Goal: Information Seeking & Learning: Learn about a topic

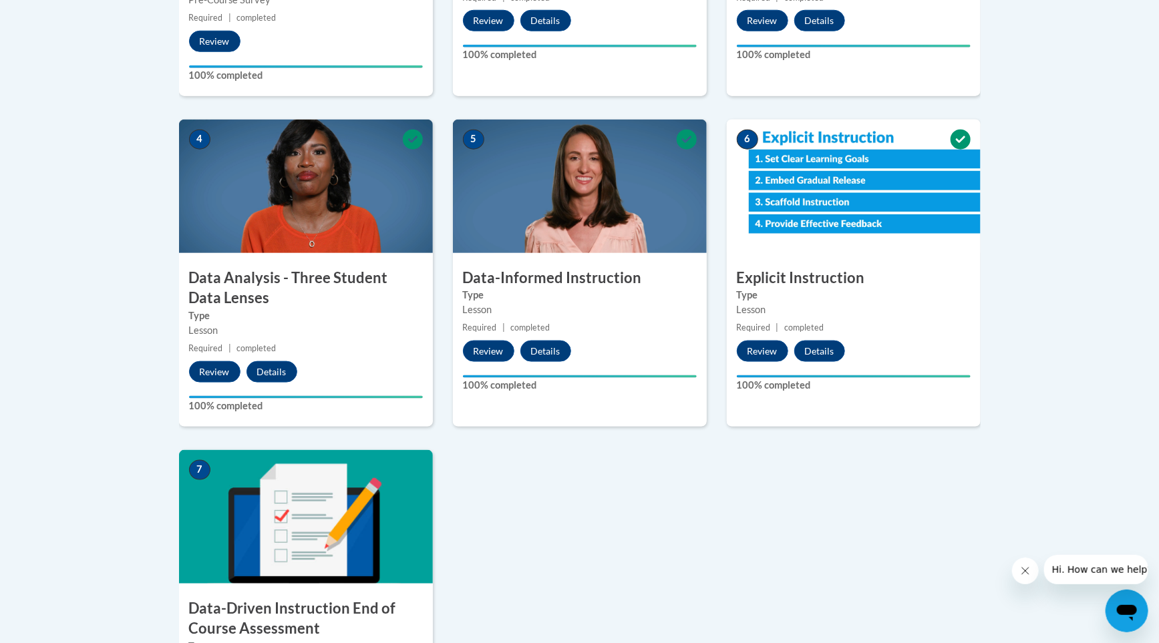
scroll to position [679, 0]
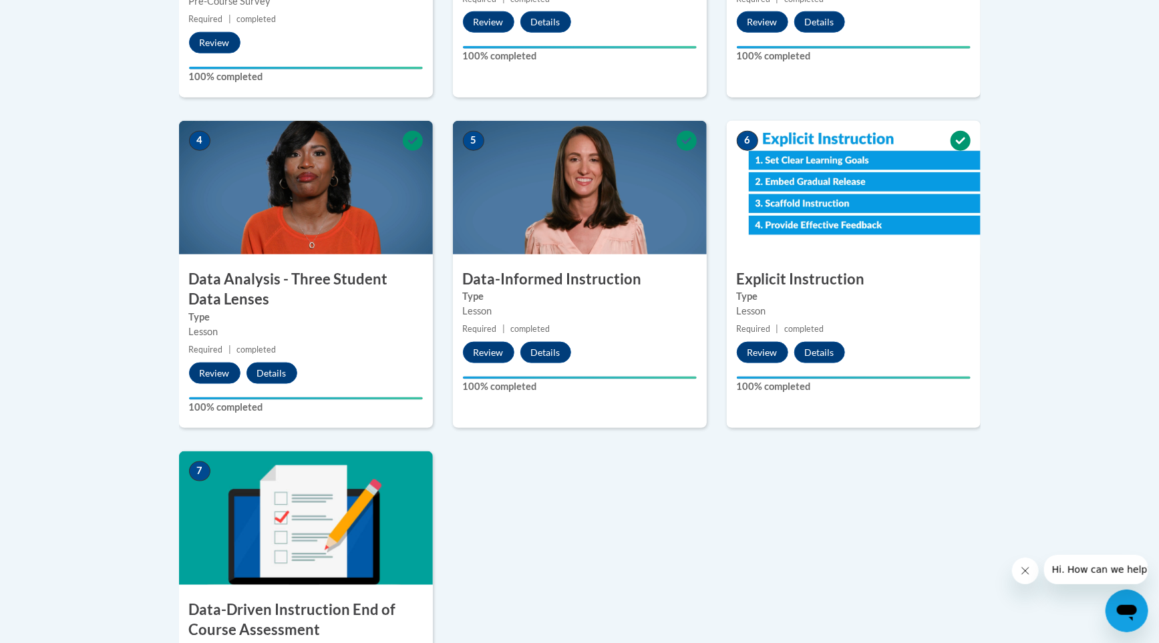
drag, startPoint x: 276, startPoint y: 276, endPoint x: 623, endPoint y: 460, distance: 392.7
click at [623, 460] on div "1 Pre-Course Survey for Data-Driven Instruction Type Pre-Course Survey Required…" at bounding box center [580, 286] width 822 height 992
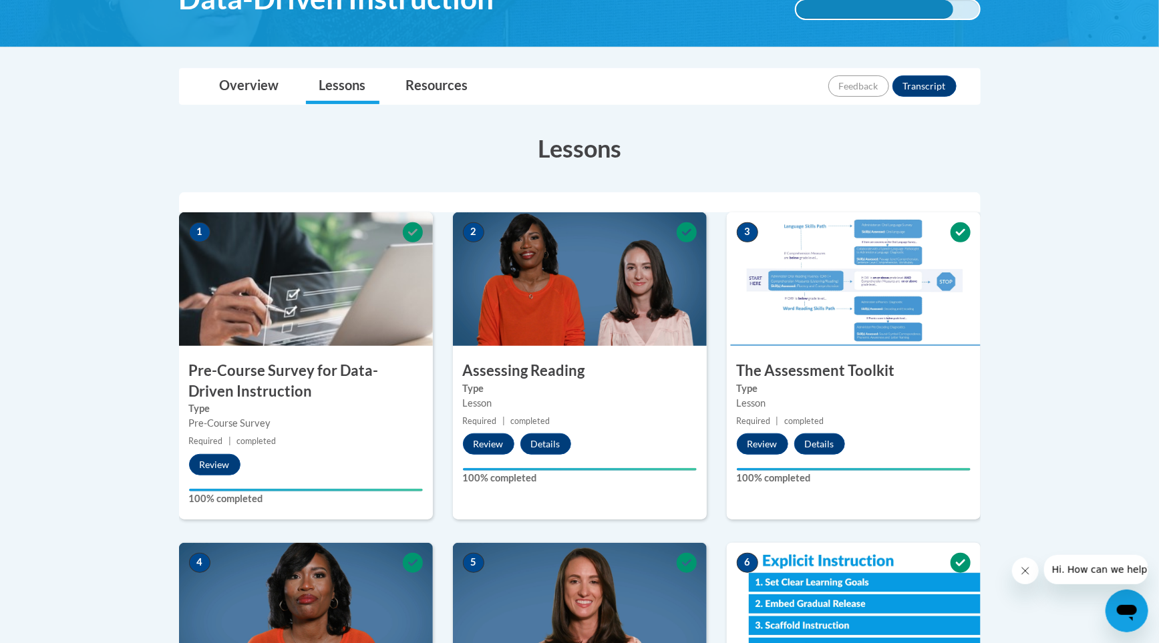
scroll to position [0, 0]
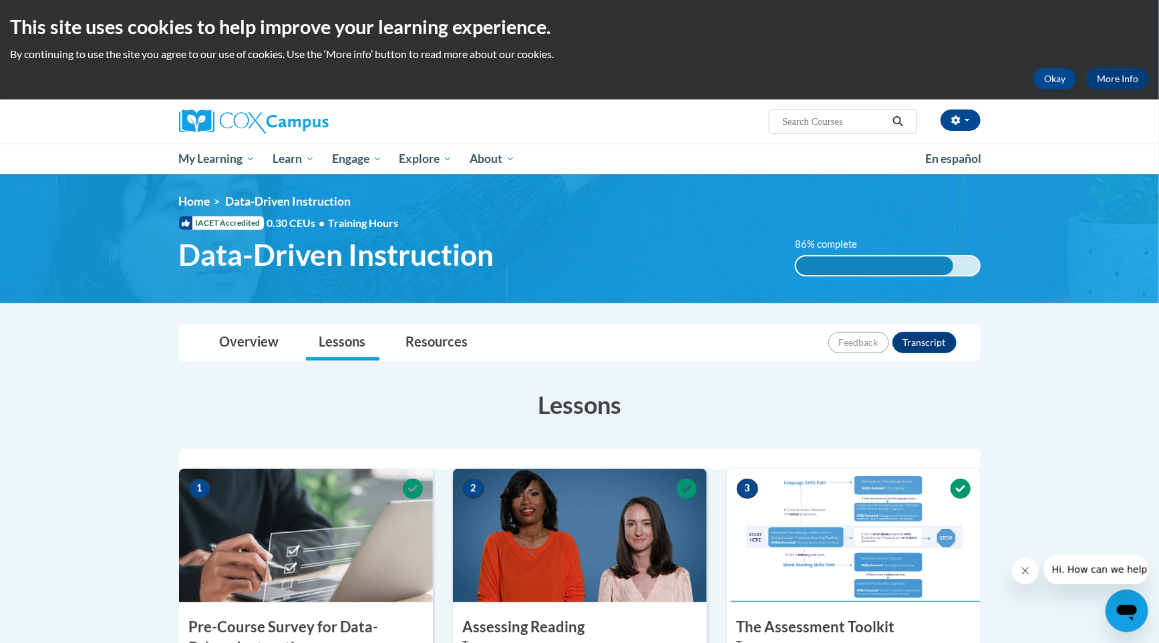
click at [823, 120] on input "Search..." at bounding box center [834, 122] width 107 height 16
type input "structured literacy"
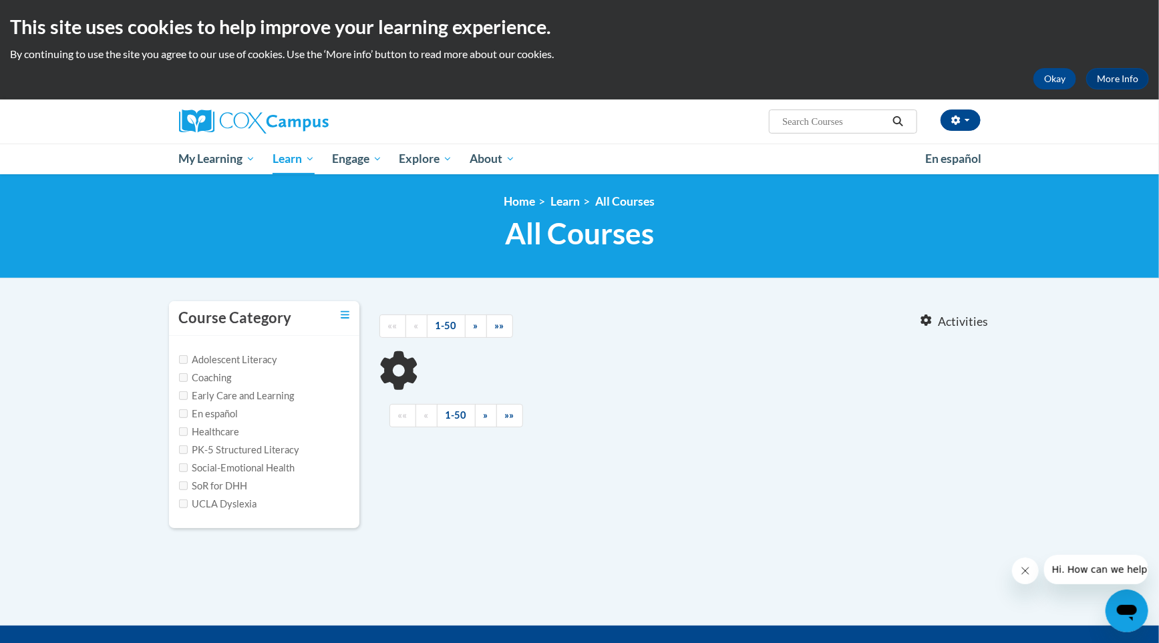
type input "structured literacy"
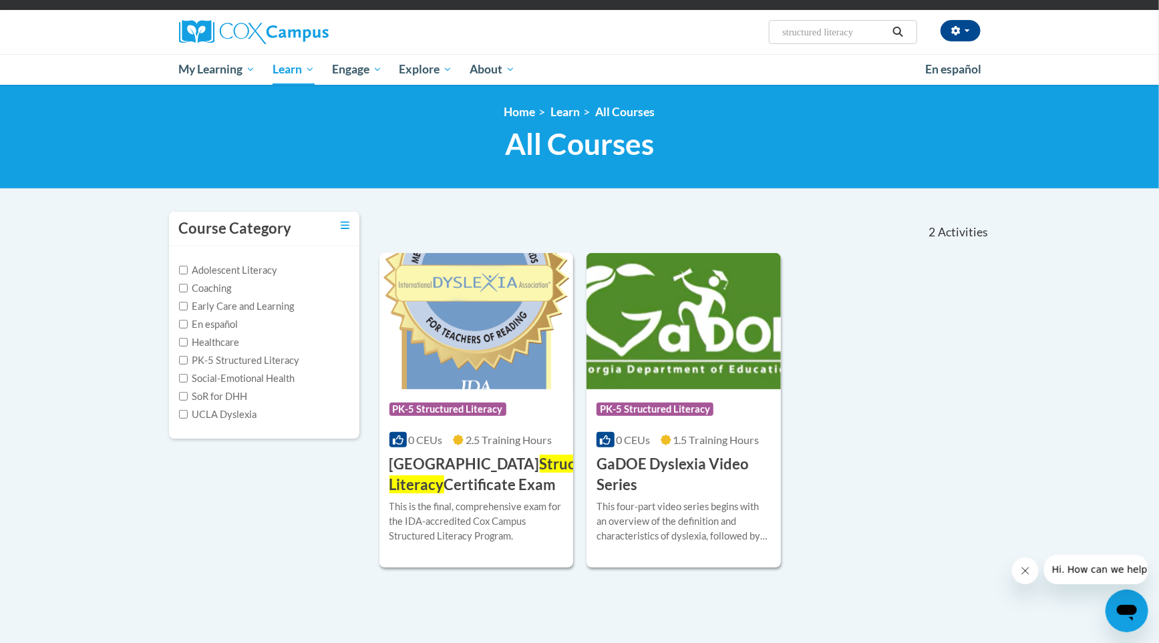
scroll to position [118, 0]
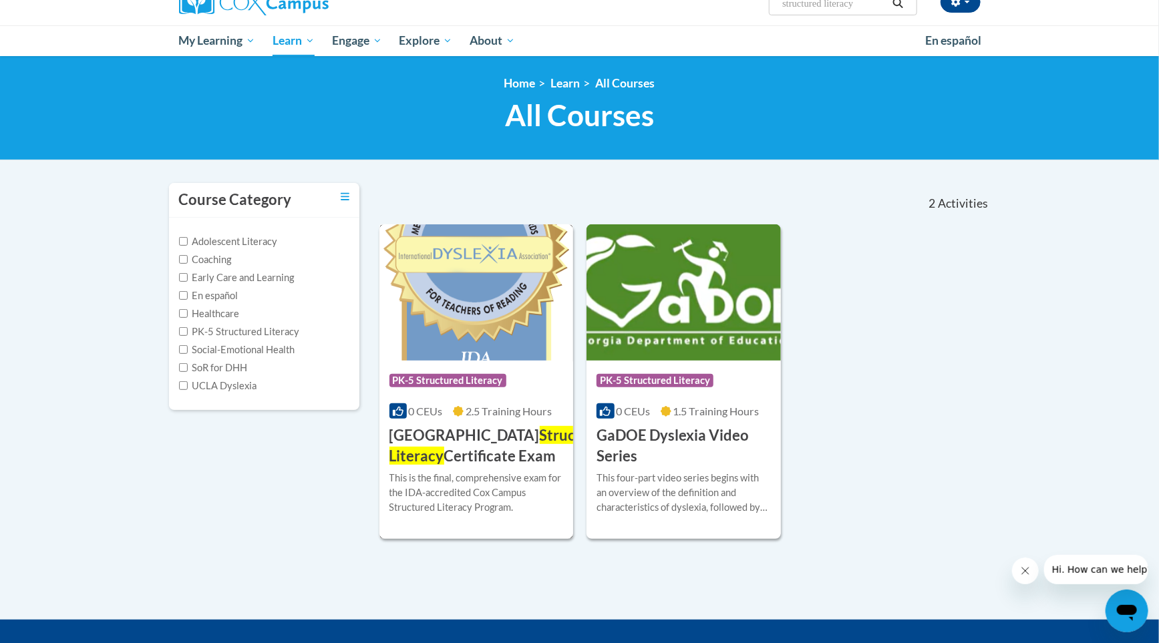
click at [472, 440] on h3 "Cox Campus Structured Literacy Certificate Exam" at bounding box center [501, 446] width 224 height 41
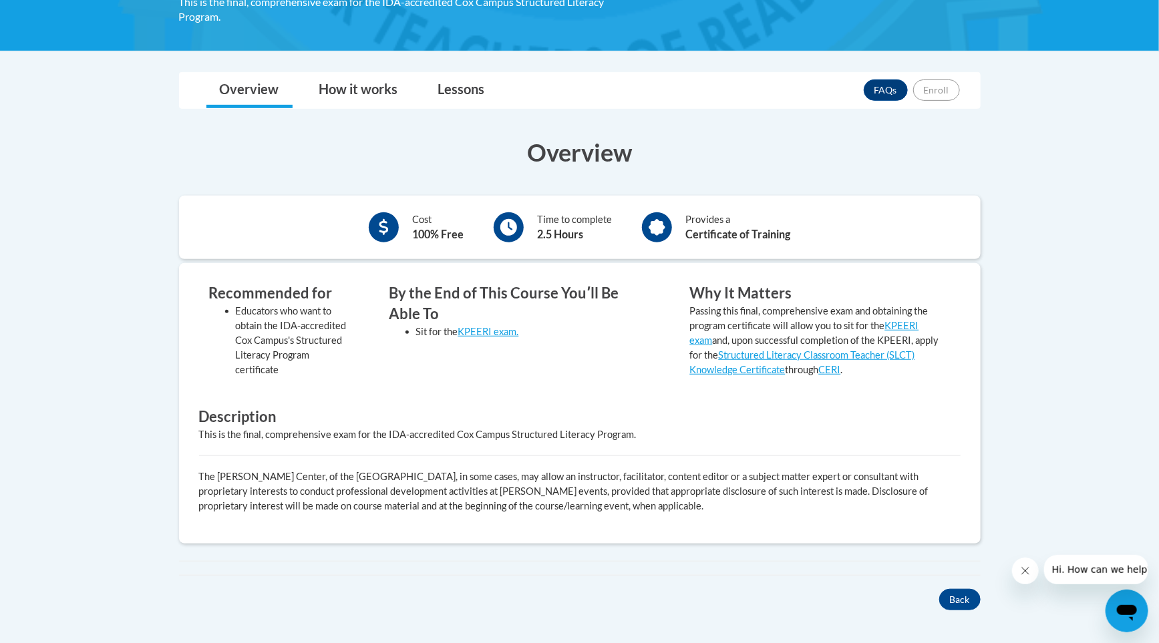
scroll to position [306, 0]
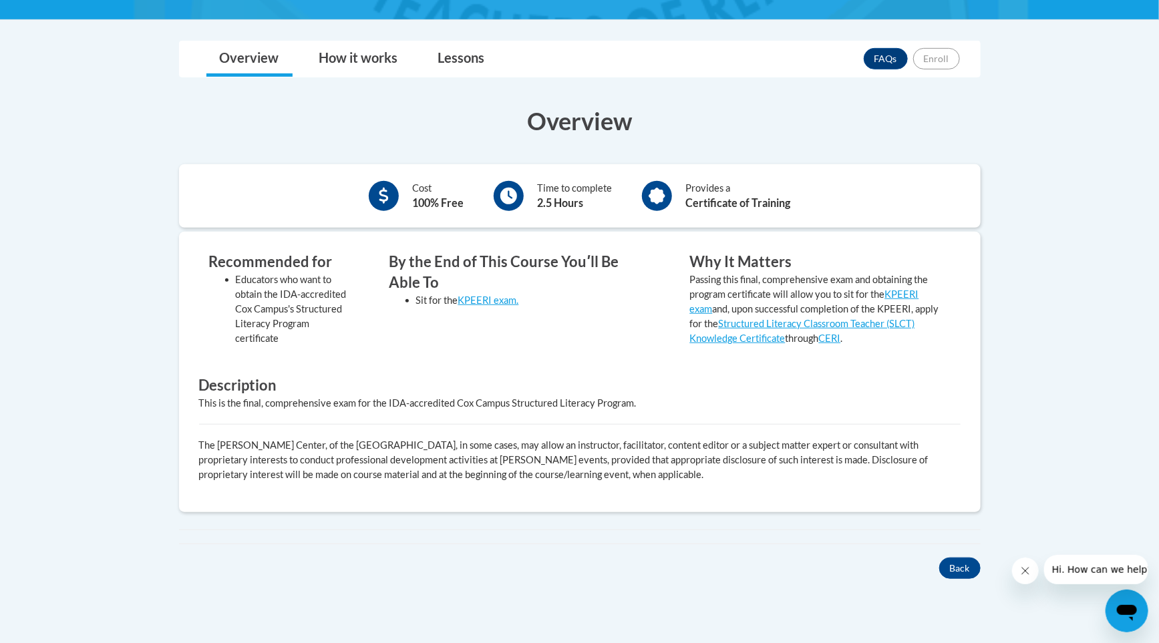
click at [390, 368] on div "Recommended for Educators who want to obtain the IDA-accredited Cox Campus's St…" at bounding box center [580, 372] width 782 height 241
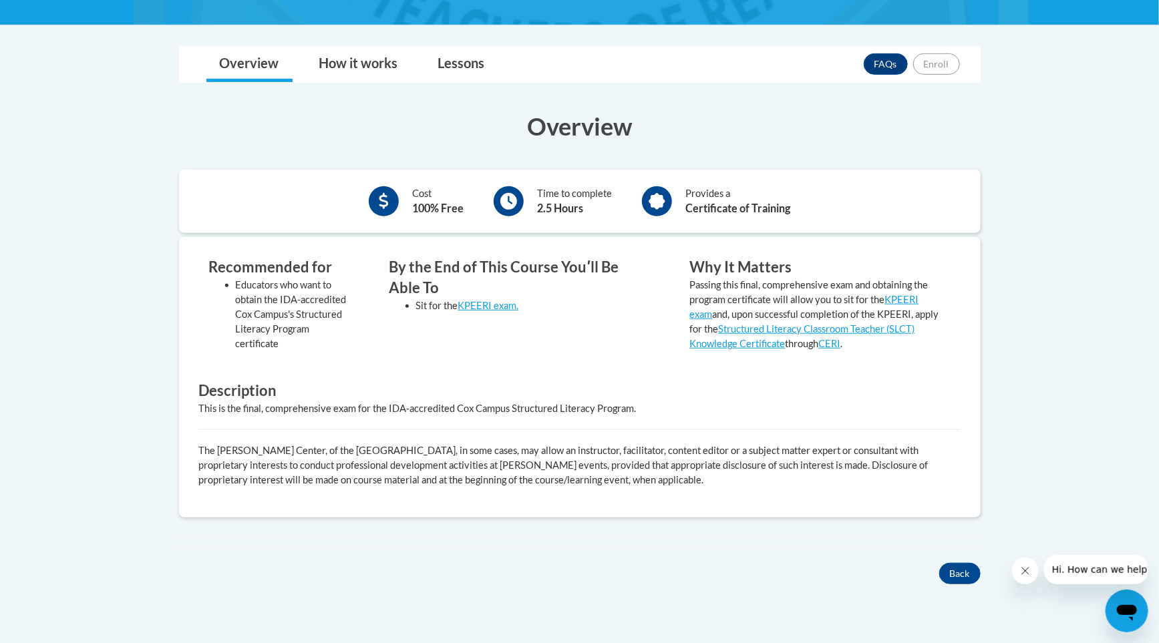
scroll to position [330, 0]
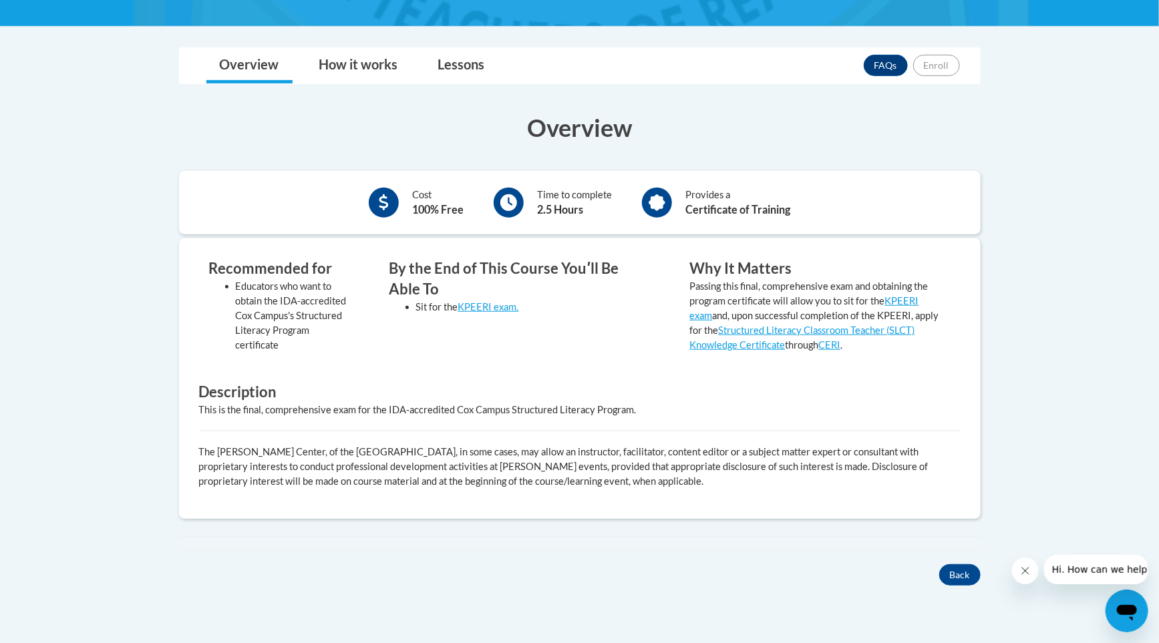
click at [649, 198] on icon at bounding box center [657, 202] width 17 height 17
click at [341, 60] on link "How it works" at bounding box center [359, 65] width 106 height 35
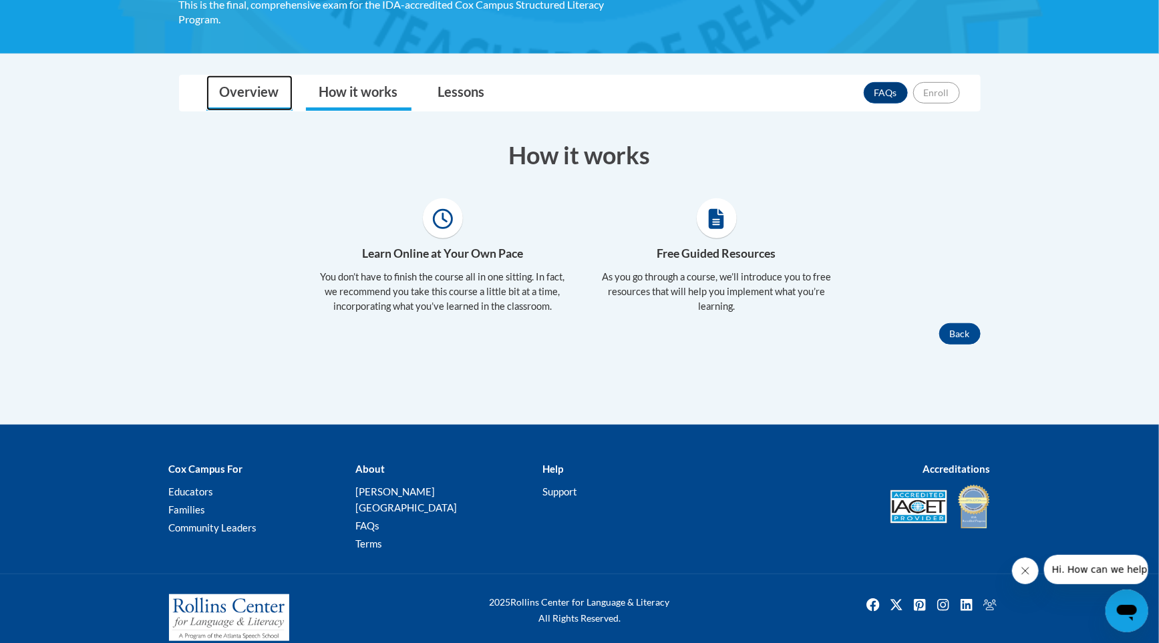
click at [239, 98] on link "Overview" at bounding box center [249, 92] width 86 height 35
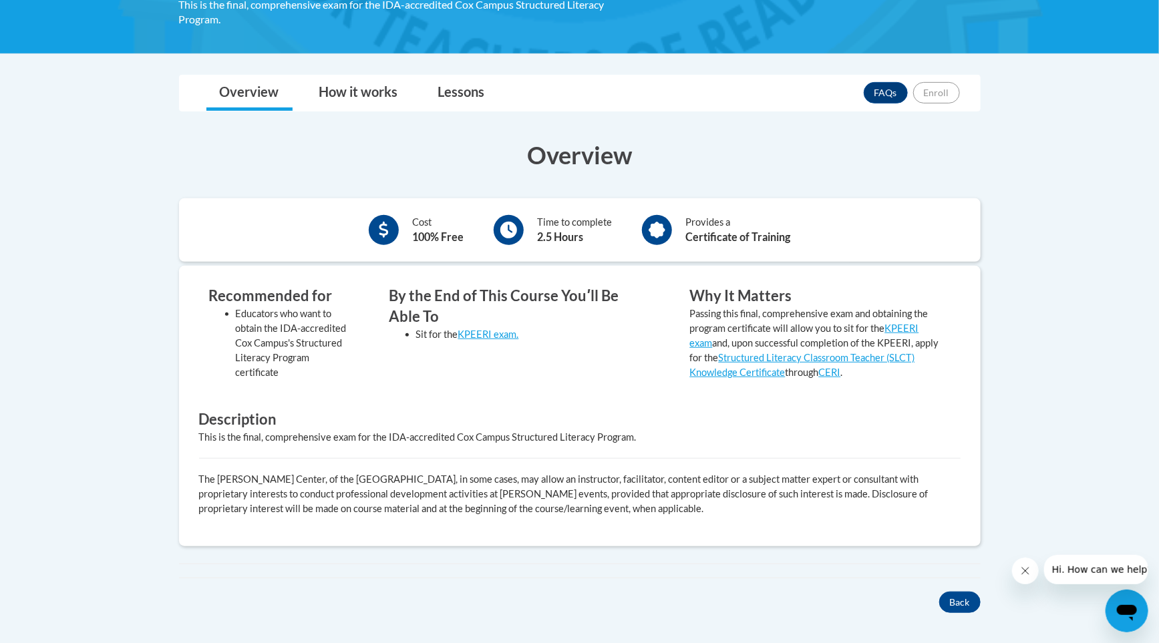
click at [289, 307] on li "Educators who want to obtain the IDA-accredited Cox Campus's Structured Literac…" at bounding box center [293, 343] width 114 height 73
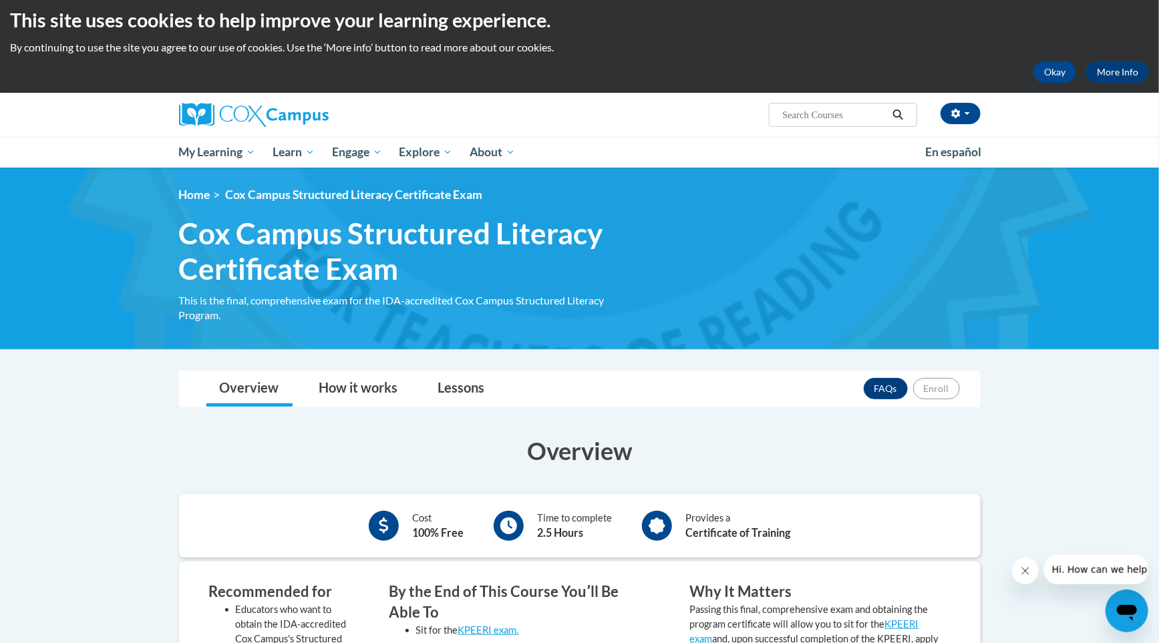
scroll to position [4, 0]
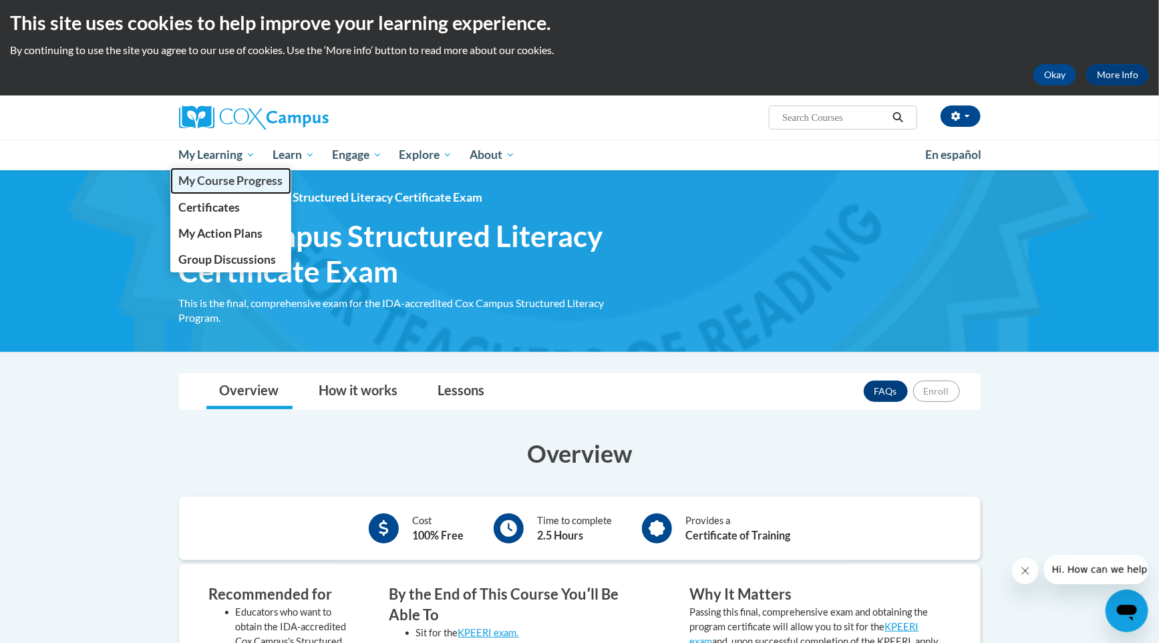
click at [218, 185] on span "My Course Progress" at bounding box center [230, 181] width 104 height 14
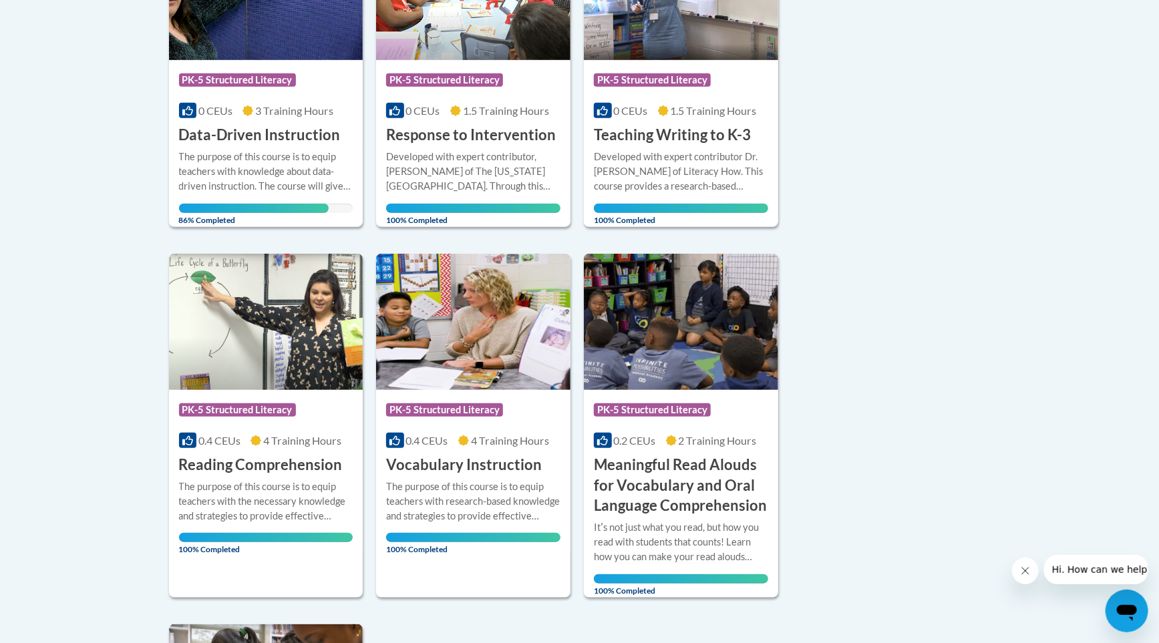
scroll to position [418, 0]
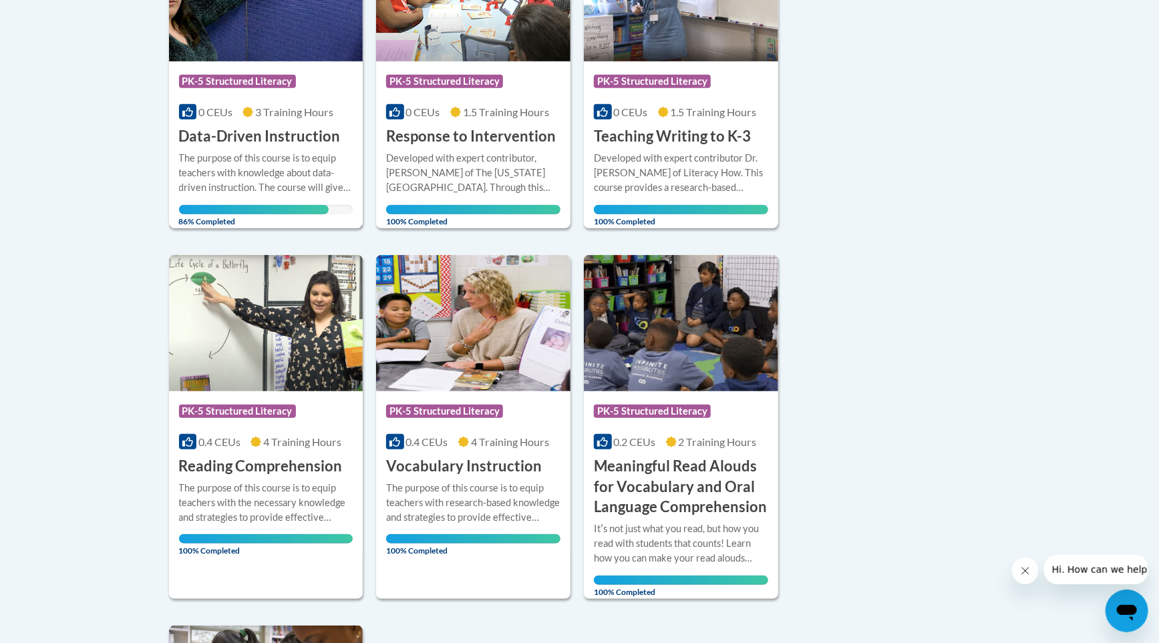
click at [303, 138] on h3 "Data-Driven Instruction" at bounding box center [260, 136] width 162 height 21
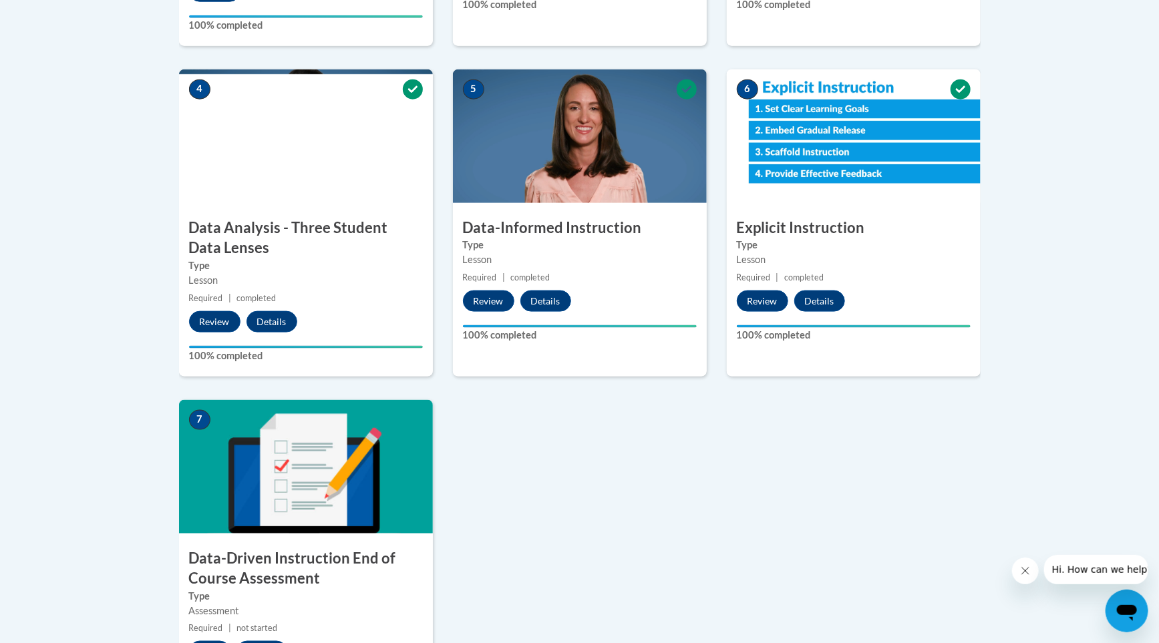
scroll to position [727, 0]
